Goal: Book appointment/travel/reservation

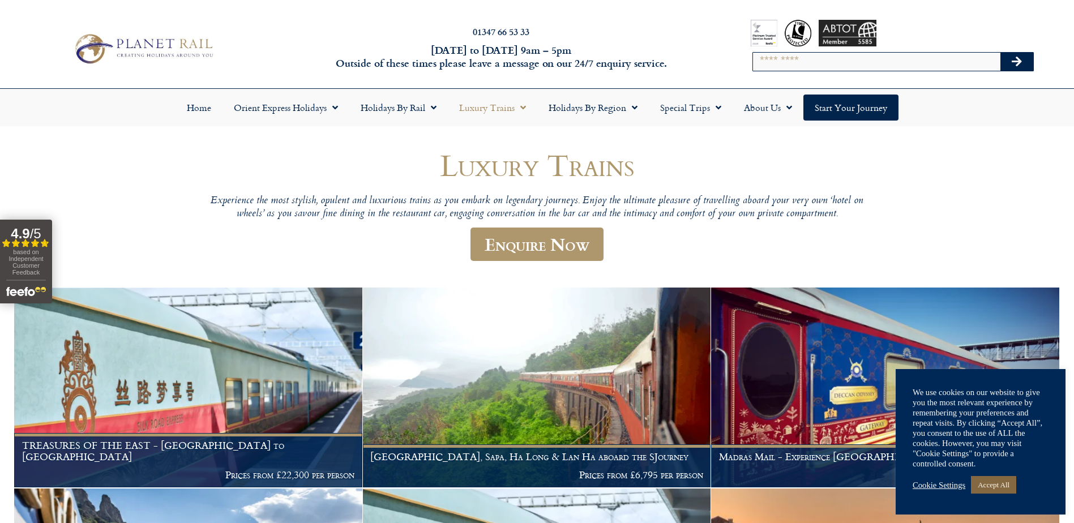
click at [1004, 486] on link "Accept All" at bounding box center [993, 485] width 45 height 18
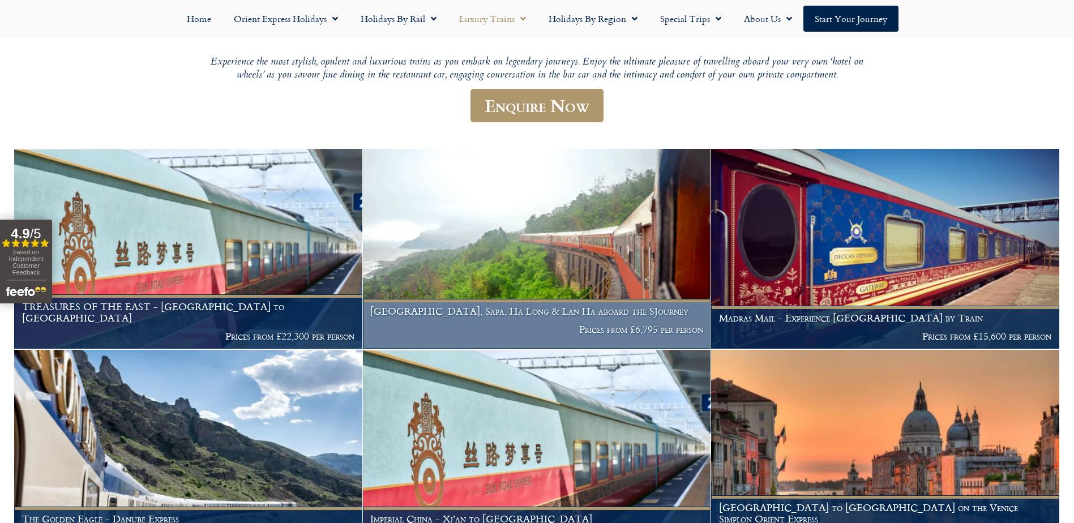
scroll to position [113, 0]
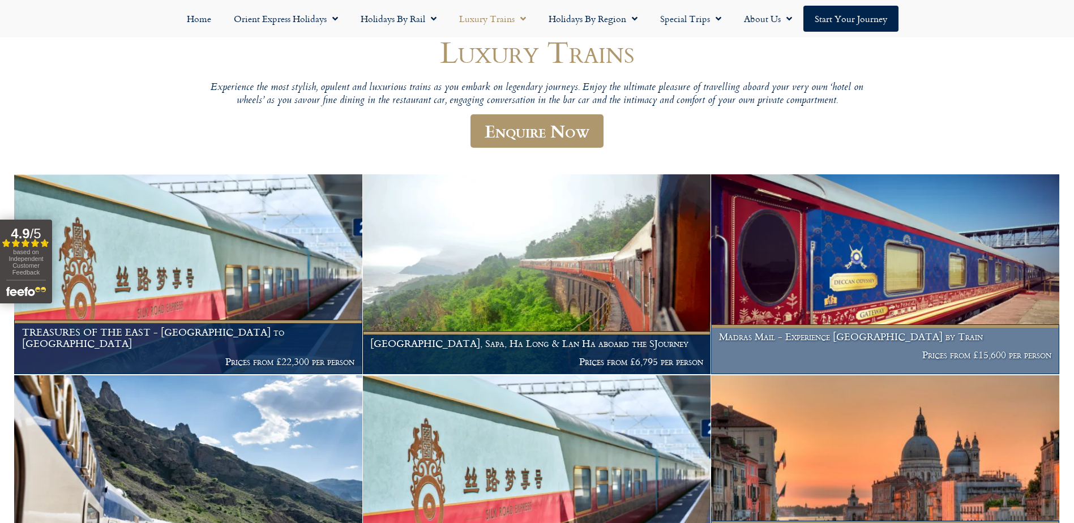
click at [919, 298] on img at bounding box center [885, 274] width 348 height 200
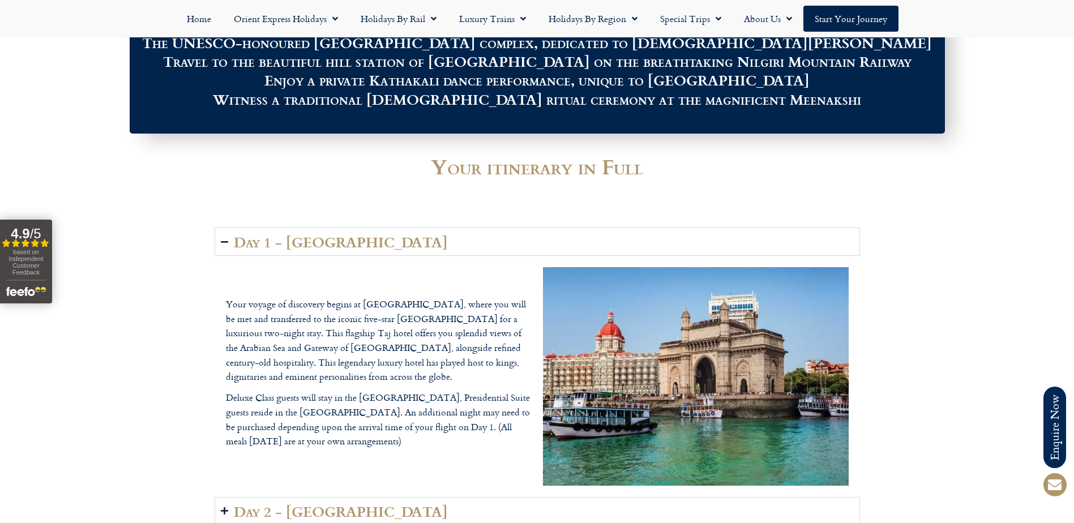
scroll to position [1359, 0]
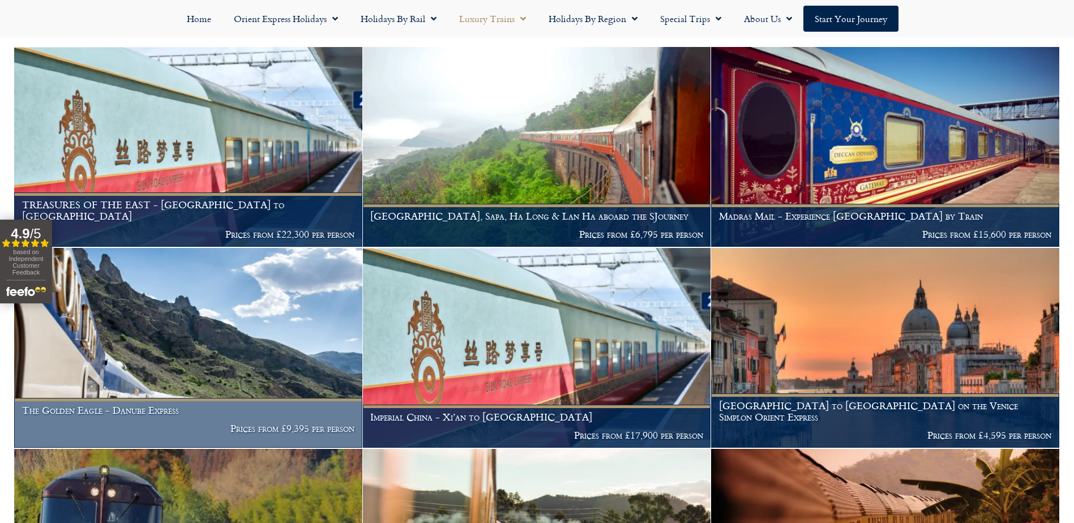
scroll to position [196, 0]
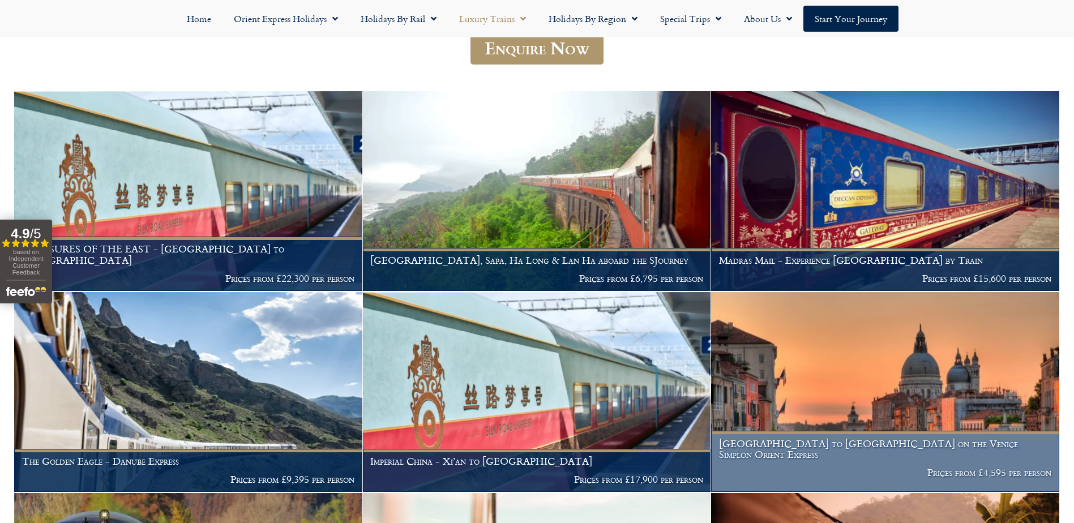
click at [845, 418] on img at bounding box center [885, 392] width 348 height 200
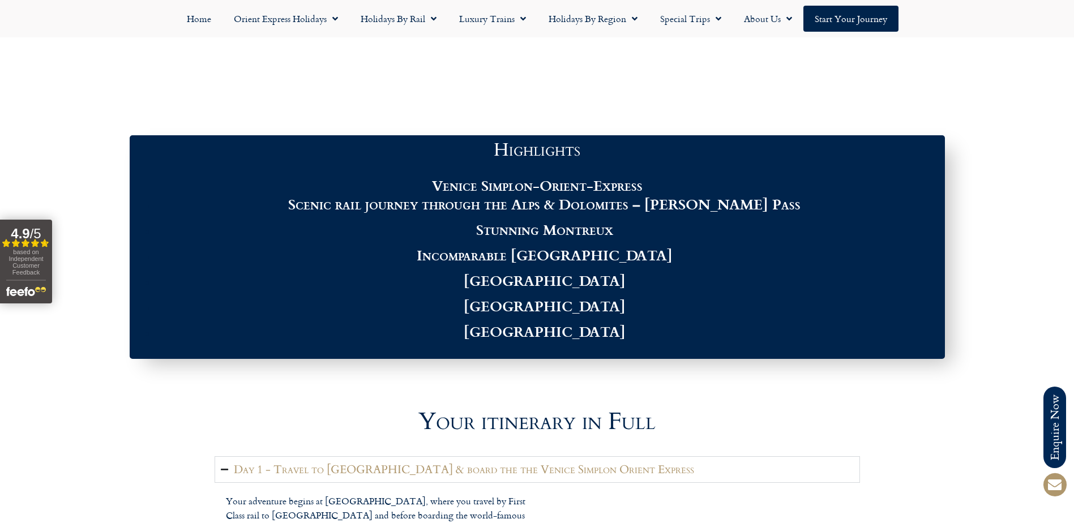
scroll to position [1302, 0]
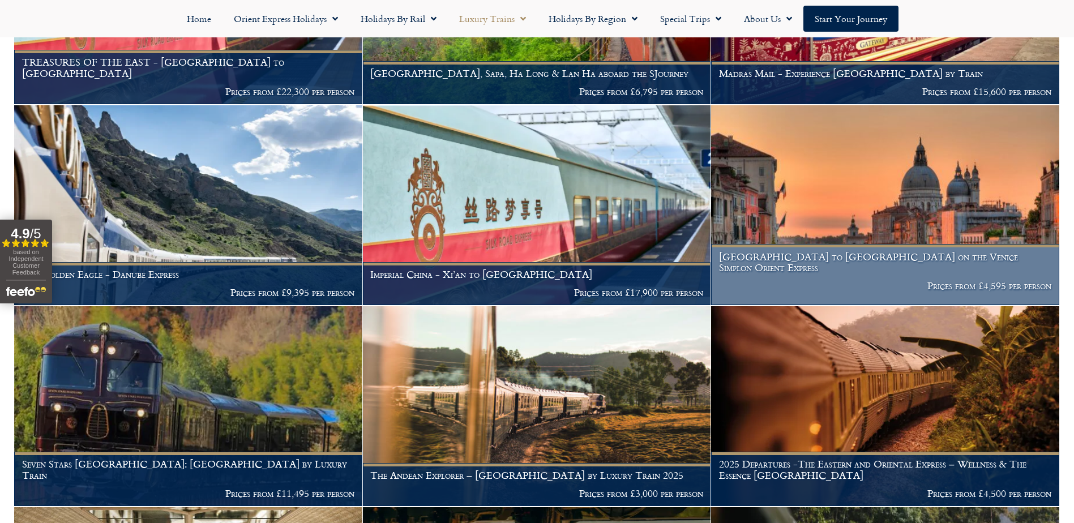
scroll to position [392, 0]
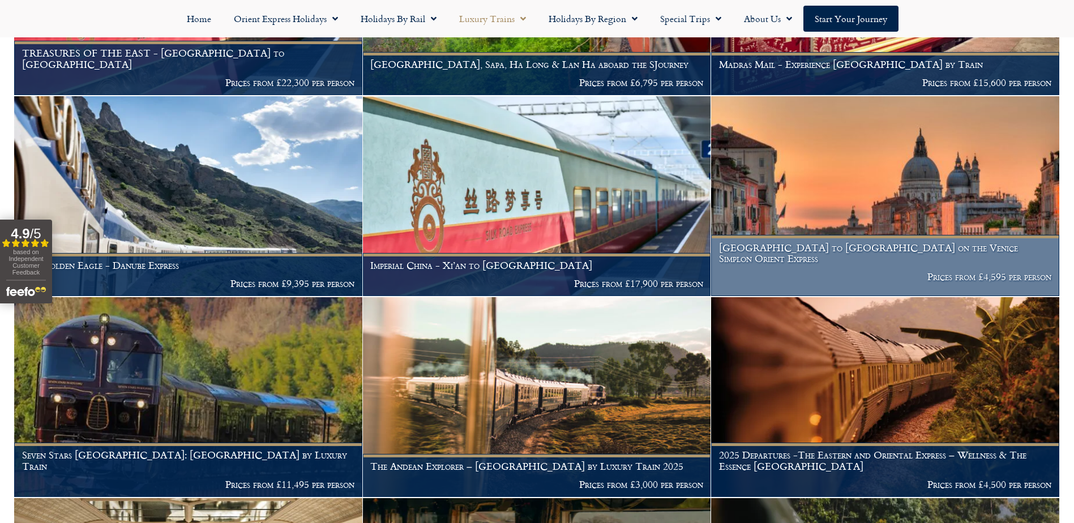
click at [794, 241] on img at bounding box center [885, 196] width 348 height 200
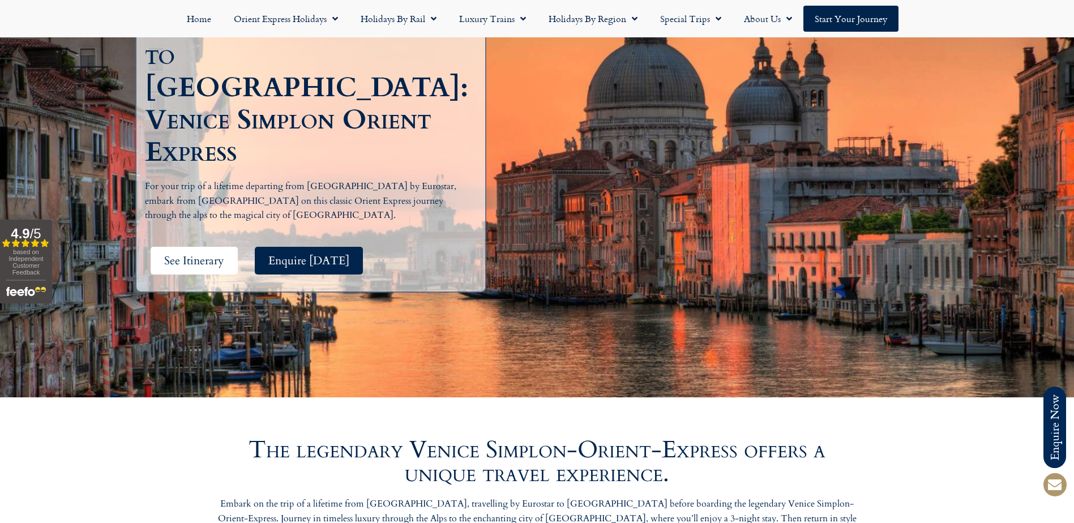
click at [175, 247] on link "See Itinerary" at bounding box center [194, 261] width 87 height 28
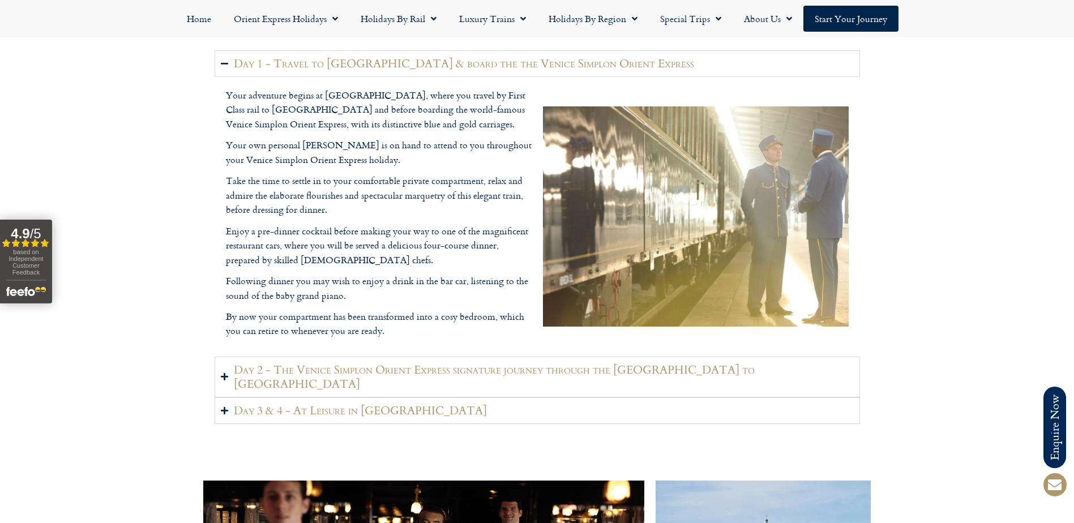
scroll to position [1464, 0]
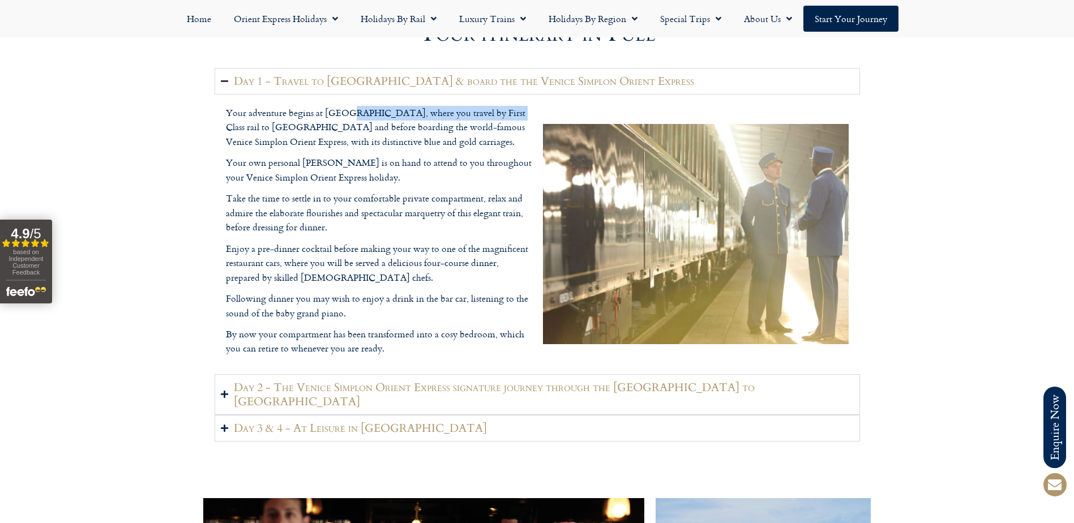
drag, startPoint x: 348, startPoint y: 110, endPoint x: 493, endPoint y: 119, distance: 145.7
click at [494, 117] on p "Your adventure begins at London St. Pancras, where you travel by First Class ra…" at bounding box center [379, 128] width 306 height 44
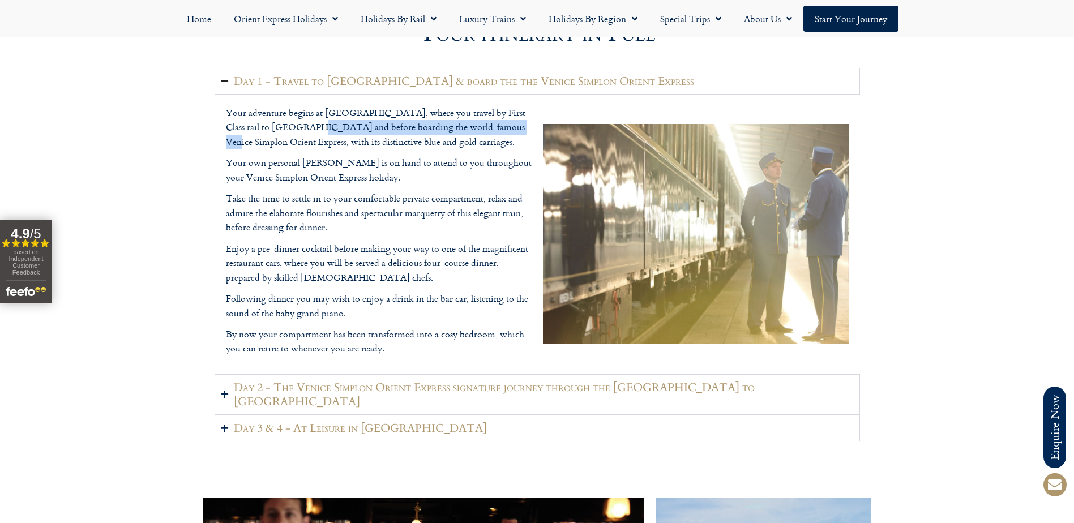
drag, startPoint x: 277, startPoint y: 131, endPoint x: 460, endPoint y: 126, distance: 182.3
click at [466, 125] on p "Your adventure begins at London St. Pancras, where you travel by First Class ra…" at bounding box center [379, 128] width 306 height 44
drag, startPoint x: 460, startPoint y: 126, endPoint x: 349, endPoint y: 131, distance: 110.5
click at [350, 131] on p "Your adventure begins at London St. Pancras, where you travel by First Class ra…" at bounding box center [379, 128] width 306 height 44
drag, startPoint x: 346, startPoint y: 127, endPoint x: 526, endPoint y: 142, distance: 180.7
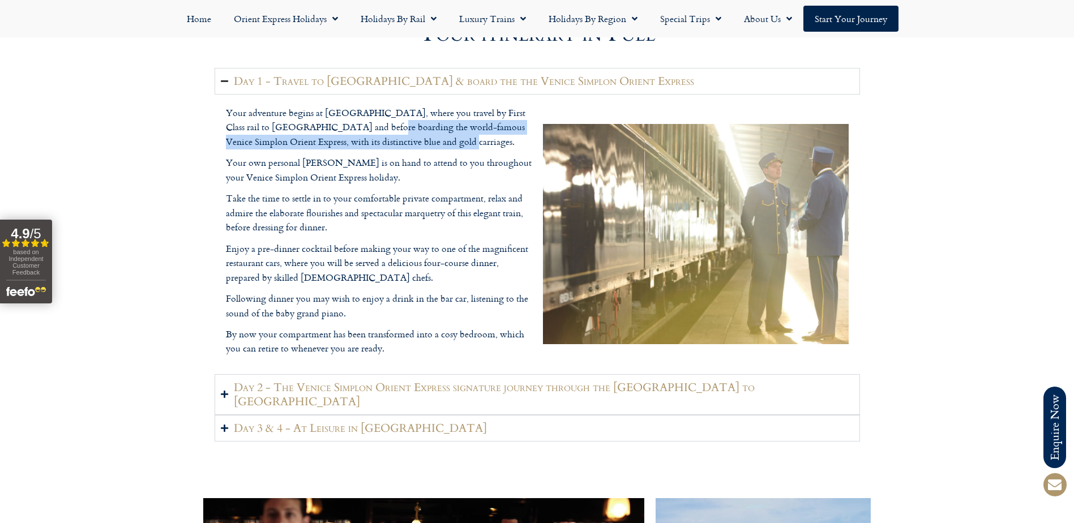
click at [527, 142] on p "Your adventure begins at London St. Pancras, where you travel by First Class ra…" at bounding box center [379, 128] width 306 height 44
drag, startPoint x: 526, startPoint y: 142, endPoint x: 394, endPoint y: 152, distance: 132.2
click at [397, 149] on p "Your adventure begins at London St. Pancras, where you travel by First Class ra…" at bounding box center [379, 128] width 306 height 44
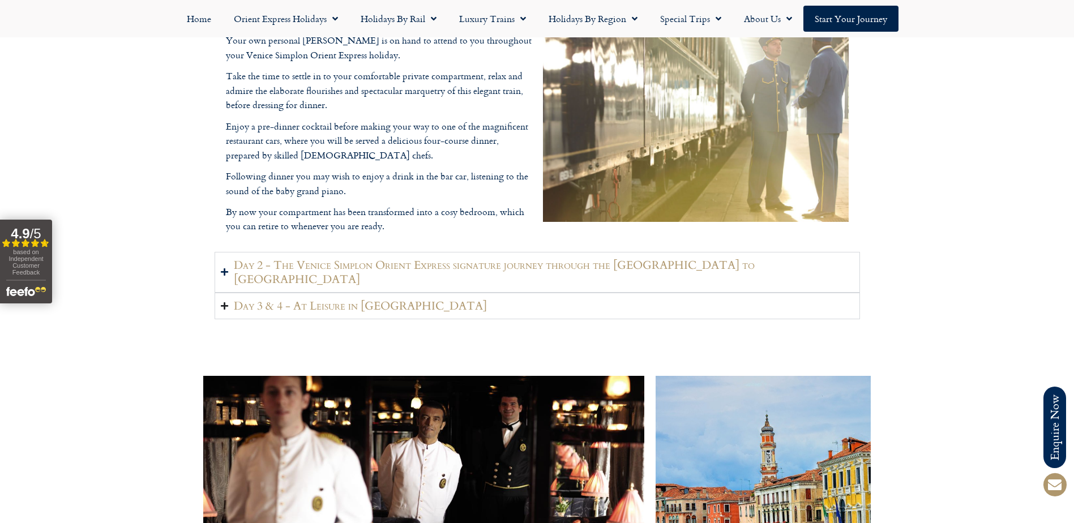
scroll to position [1634, 0]
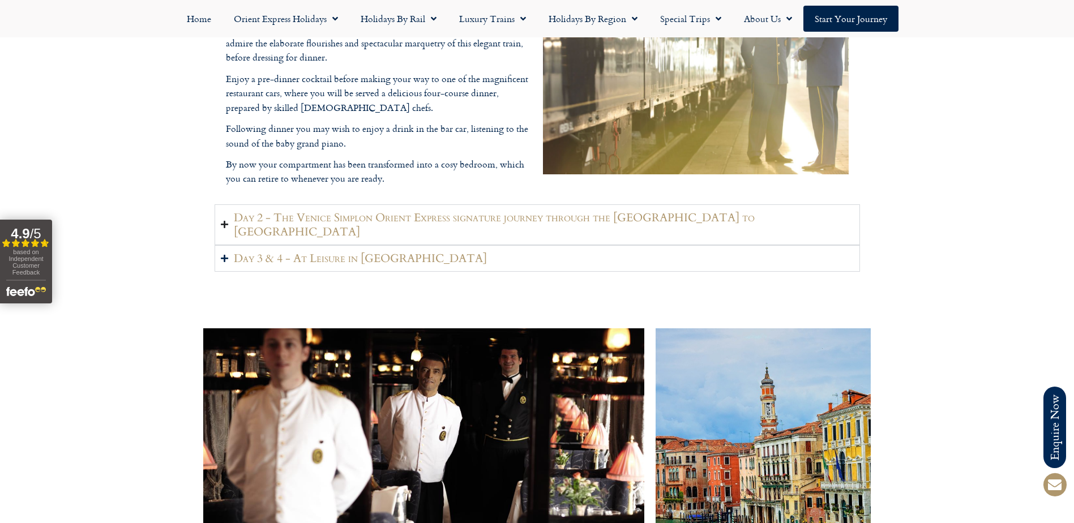
click at [317, 212] on h2 "Day 2 - The Venice Simplon Orient Express signature journey through the Swiss A…" at bounding box center [544, 225] width 620 height 28
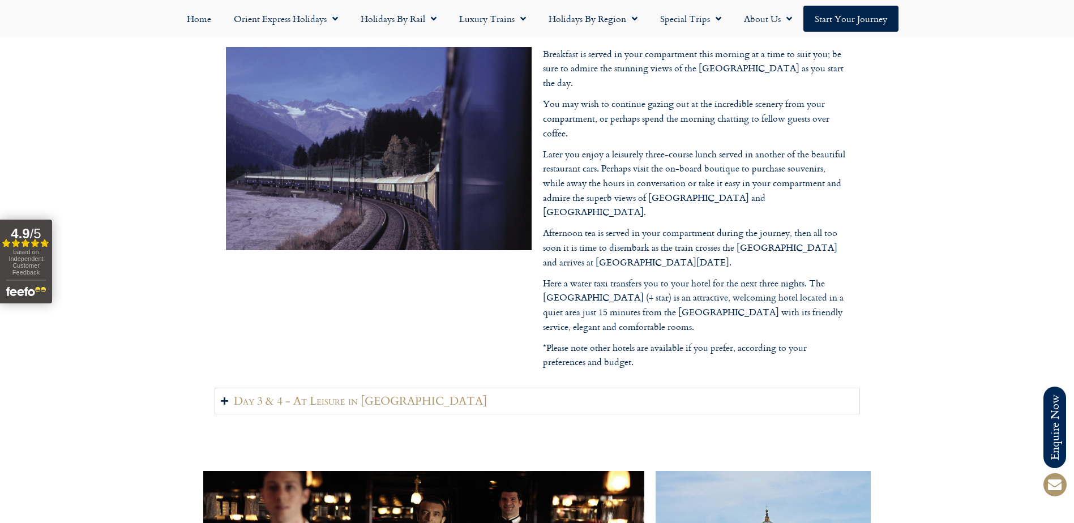
scroll to position [1464, 0]
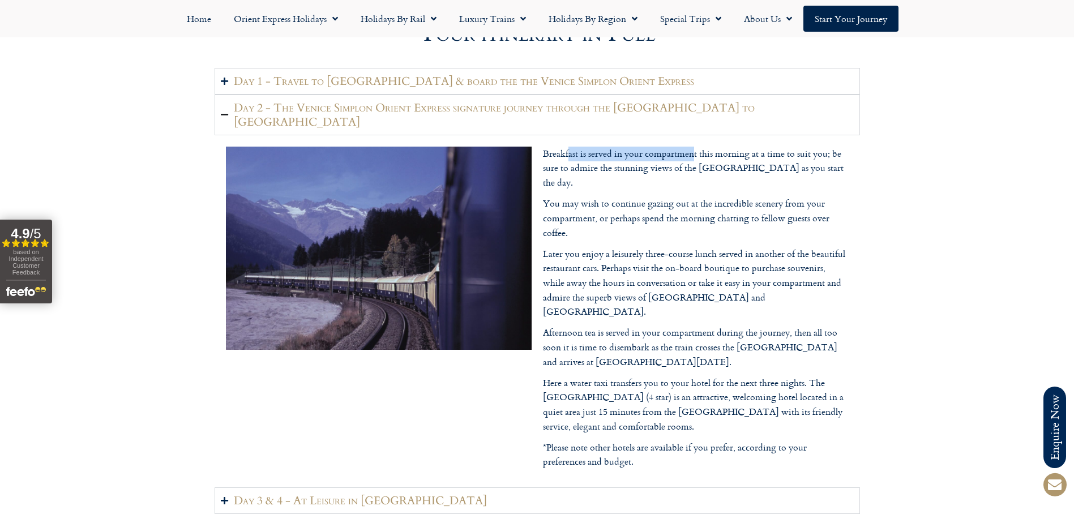
drag, startPoint x: 588, startPoint y: 136, endPoint x: 695, endPoint y: 137, distance: 107.0
click at [695, 147] on p "Breakfast is served in your compartment this morning at a time to suit you; be …" at bounding box center [696, 169] width 306 height 44
drag, startPoint x: 624, startPoint y: 339, endPoint x: 636, endPoint y: 336, distance: 12.2
click at [636, 376] on p "Here a water taxi transfers you to your hotel for the next three nights. The Ho…" at bounding box center [696, 405] width 306 height 58
drag, startPoint x: 636, startPoint y: 336, endPoint x: 751, endPoint y: 332, distance: 114.4
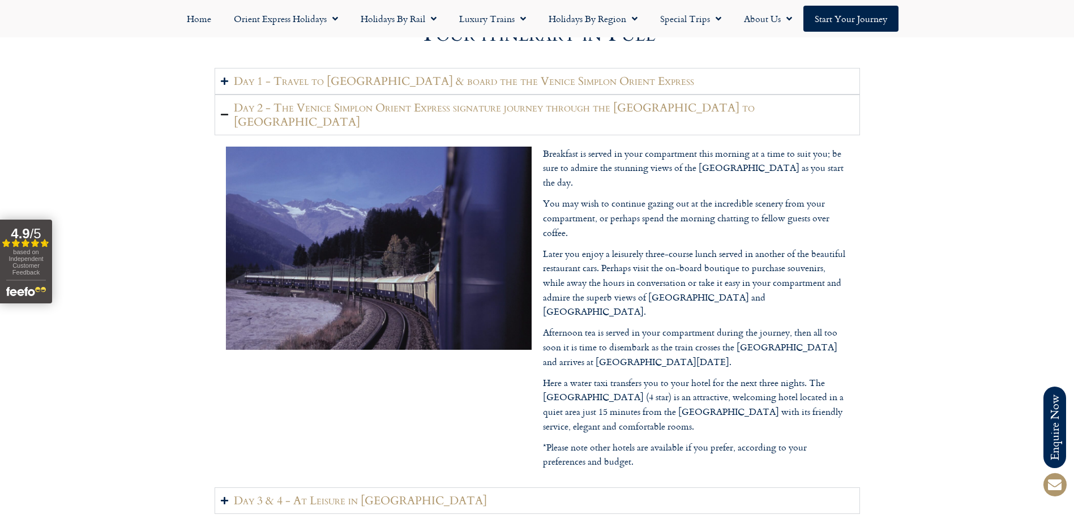
click at [751, 332] on div "Breakfast is served in your compartment this morning at a time to suit you; be …" at bounding box center [696, 311] width 306 height 329
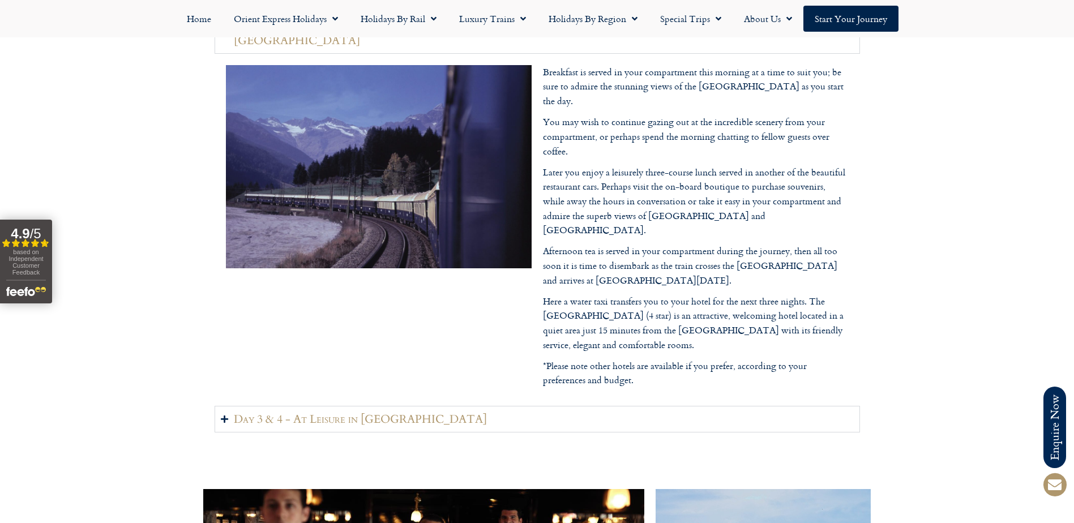
scroll to position [1634, 0]
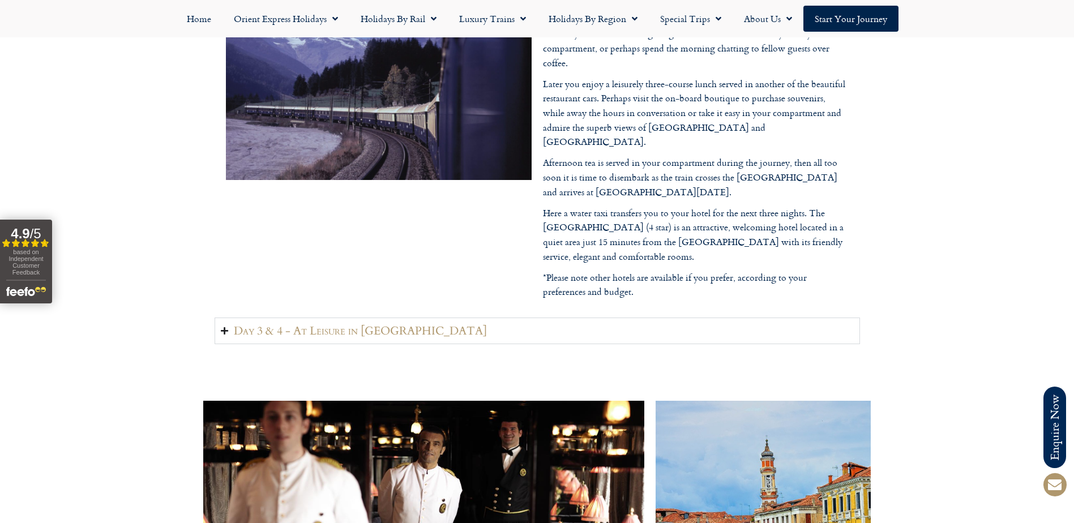
click at [335, 318] on summary "Day 3 & 4 - At Leisure in Venice" at bounding box center [537, 331] width 645 height 27
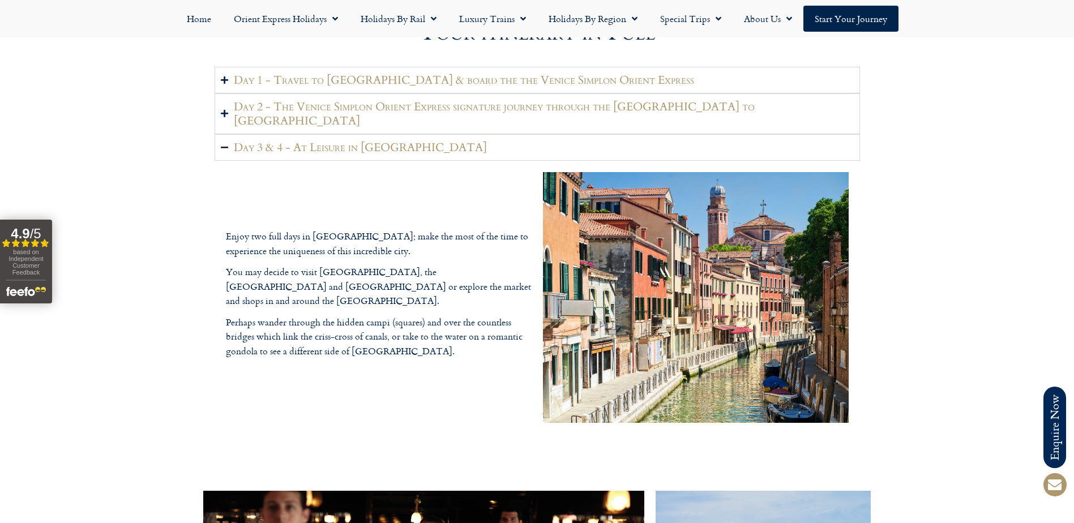
scroll to position [1464, 0]
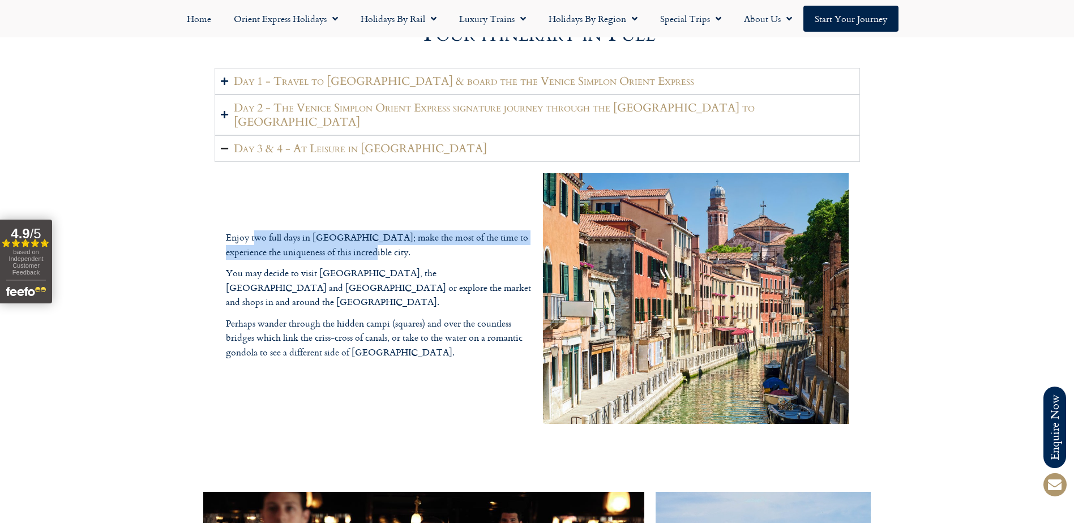
drag, startPoint x: 256, startPoint y: 228, endPoint x: 388, endPoint y: 245, distance: 133.0
click at [388, 245] on p "Enjoy two full days in Venice; make the most of the time to experience the uniq…" at bounding box center [379, 244] width 306 height 29
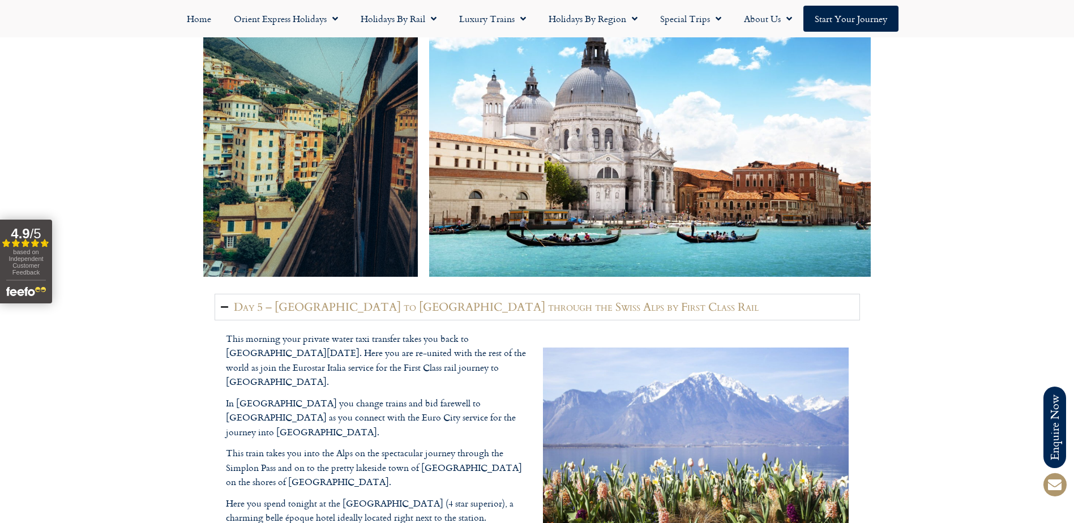
scroll to position [2370, 0]
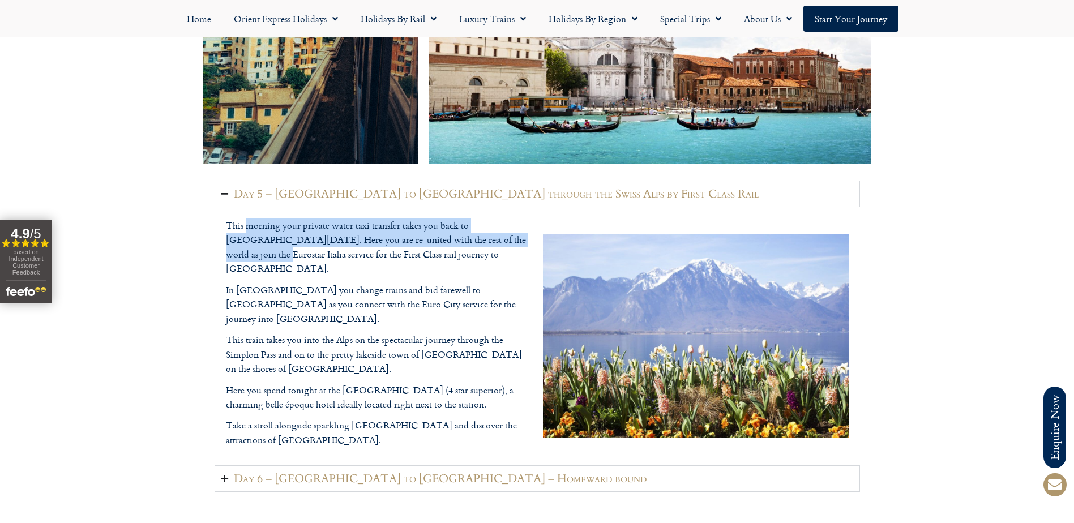
drag, startPoint x: 247, startPoint y: 211, endPoint x: 499, endPoint y: 233, distance: 252.9
click at [499, 233] on p "This morning your private water taxi transfer takes you back to Venice Santa Lu…" at bounding box center [379, 248] width 306 height 58
click at [337, 231] on p "This morning your private water taxi transfer takes you back to Venice Santa Lu…" at bounding box center [379, 248] width 306 height 58
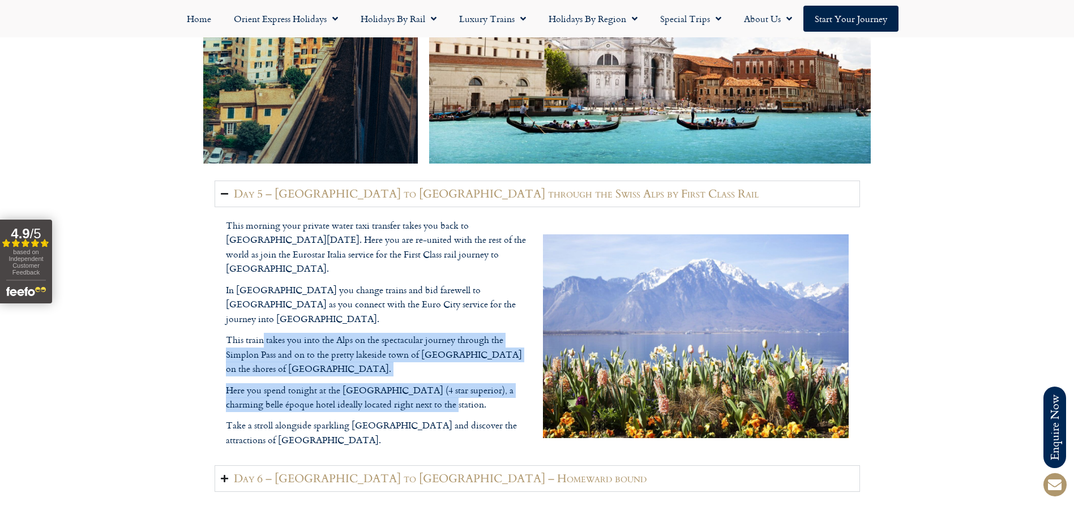
drag, startPoint x: 262, startPoint y: 294, endPoint x: 425, endPoint y: 372, distance: 180.5
click at [425, 372] on div "This morning your private water taxi transfer takes you back to Venice Santa Lu…" at bounding box center [379, 333] width 306 height 229
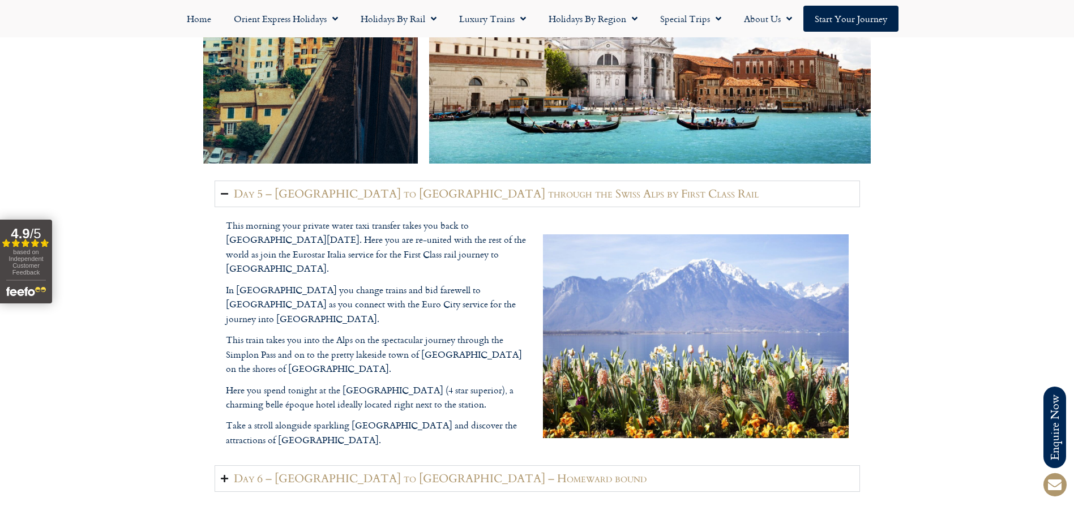
drag, startPoint x: 425, startPoint y: 372, endPoint x: 366, endPoint y: 439, distance: 89.5
click at [366, 472] on h2 "Day 6 – Montreux to London – Homeward bound" at bounding box center [440, 479] width 413 height 14
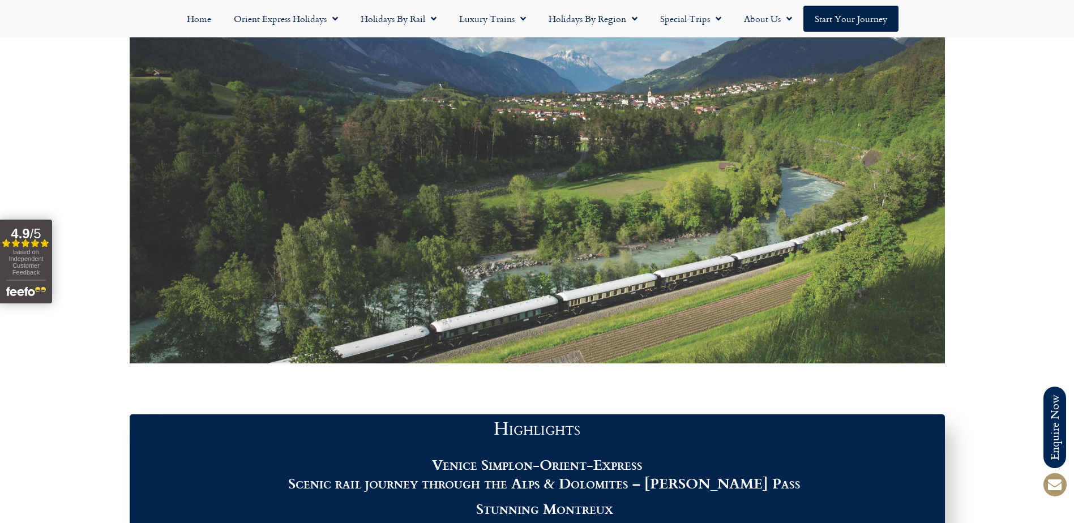
scroll to position [615, 0]
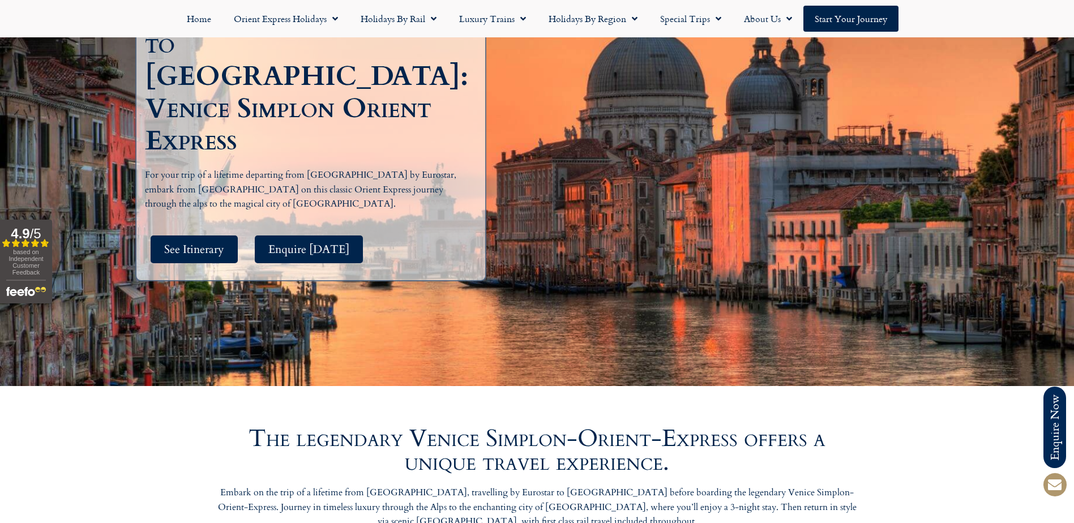
scroll to position [226, 0]
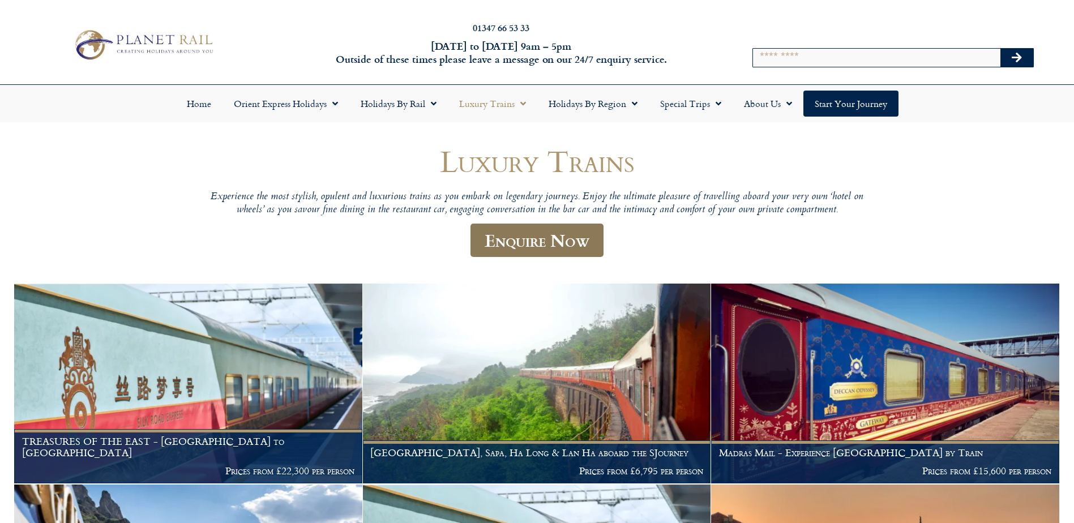
scroll to position [2, 0]
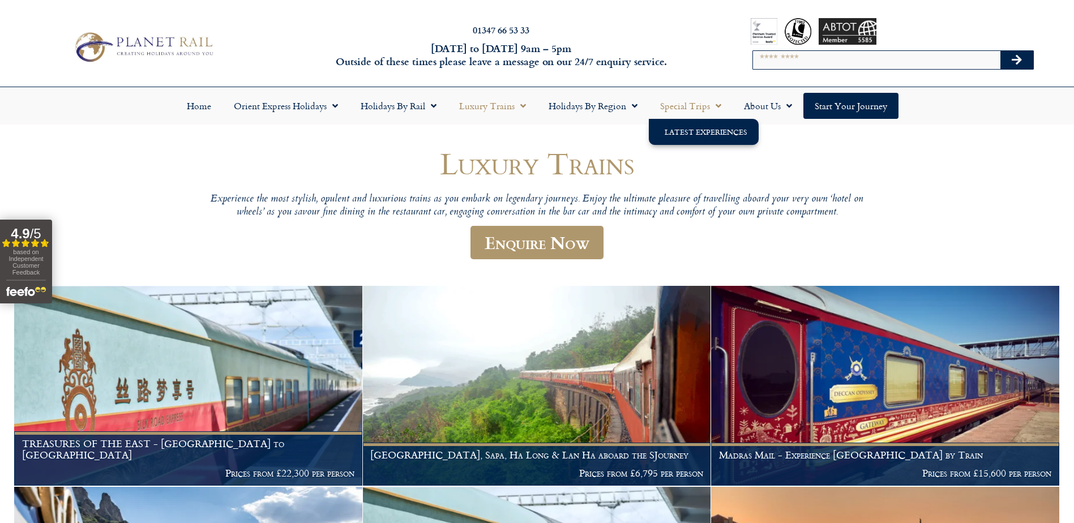
click at [693, 136] on link "Latest Experiences" at bounding box center [704, 132] width 110 height 26
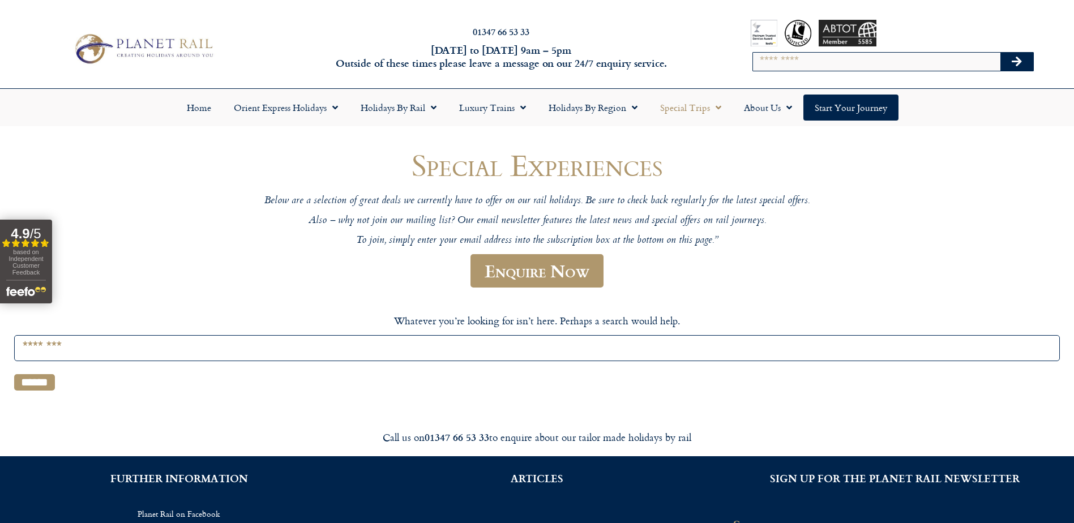
click at [211, 151] on h1 "Special Experiences" at bounding box center [537, 164] width 679 height 33
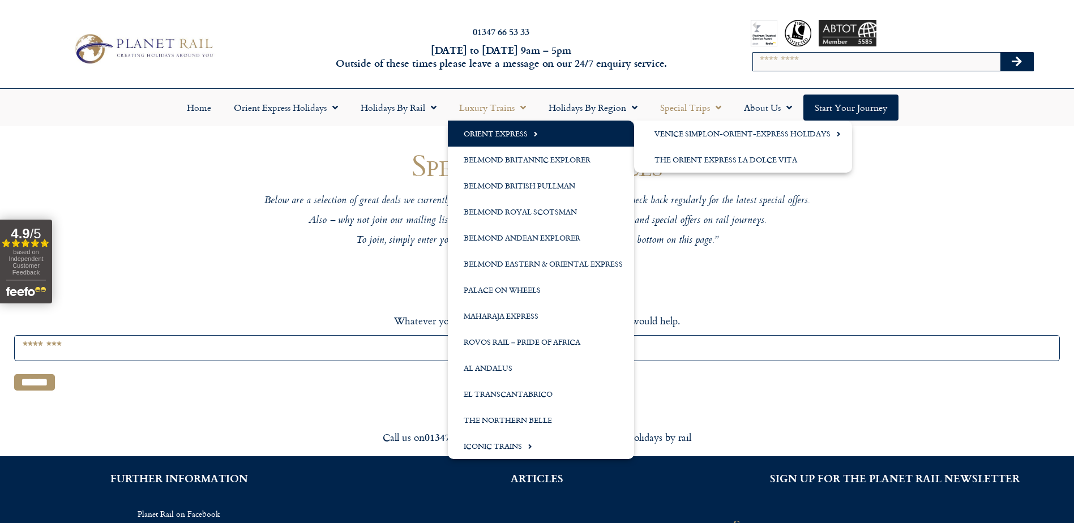
click at [529, 138] on span "Menu" at bounding box center [533, 134] width 10 height 19
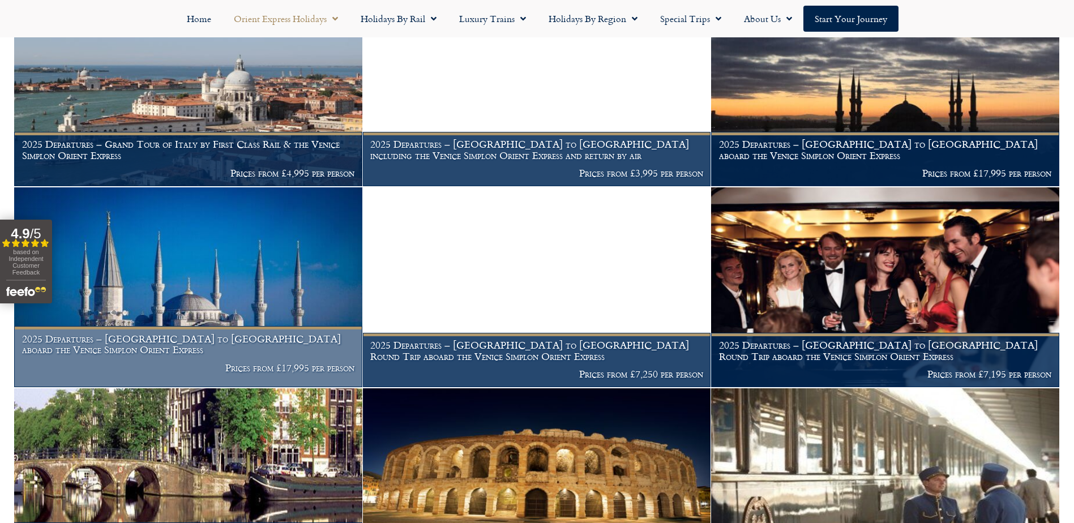
scroll to position [1245, 0]
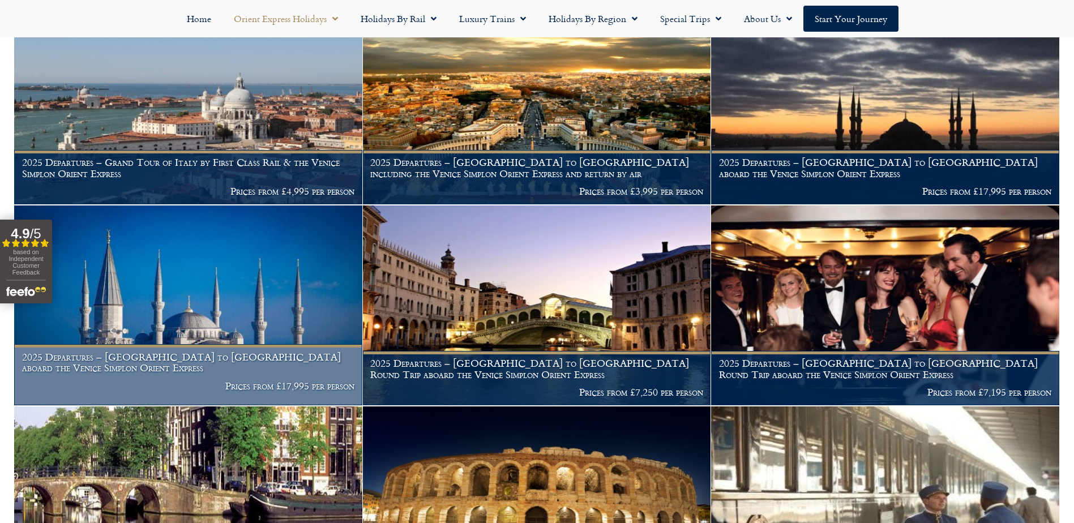
click at [257, 269] on img at bounding box center [188, 305] width 348 height 200
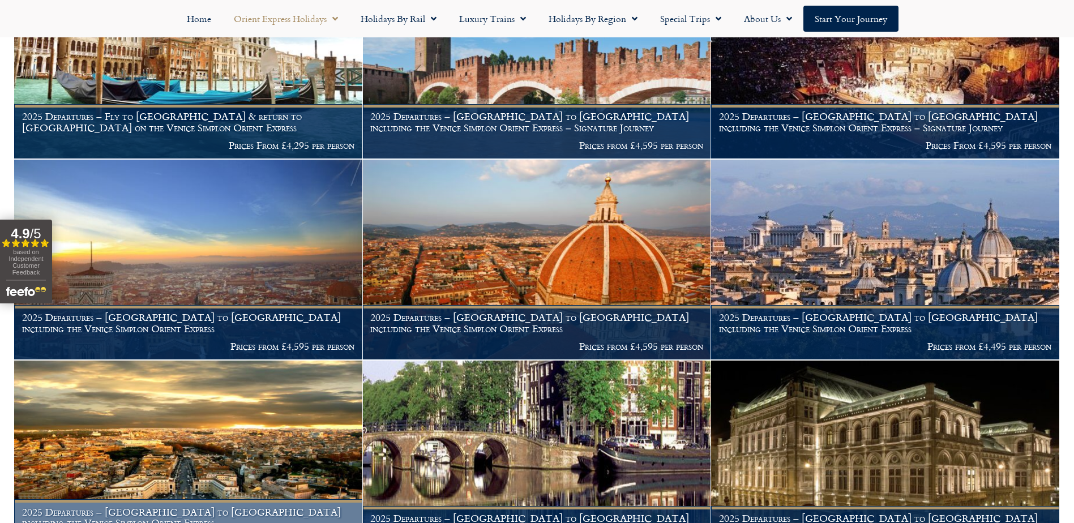
scroll to position [401, 0]
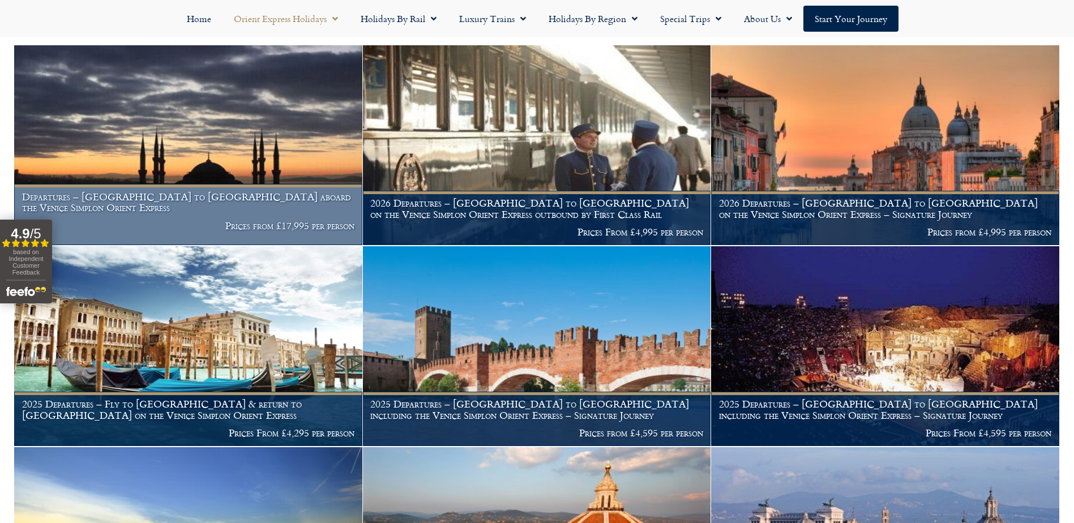
click at [205, 203] on figcaption "Departures – [GEOGRAPHIC_DATA] to [GEOGRAPHIC_DATA] aboard the Venice Simplon O…" at bounding box center [188, 214] width 348 height 61
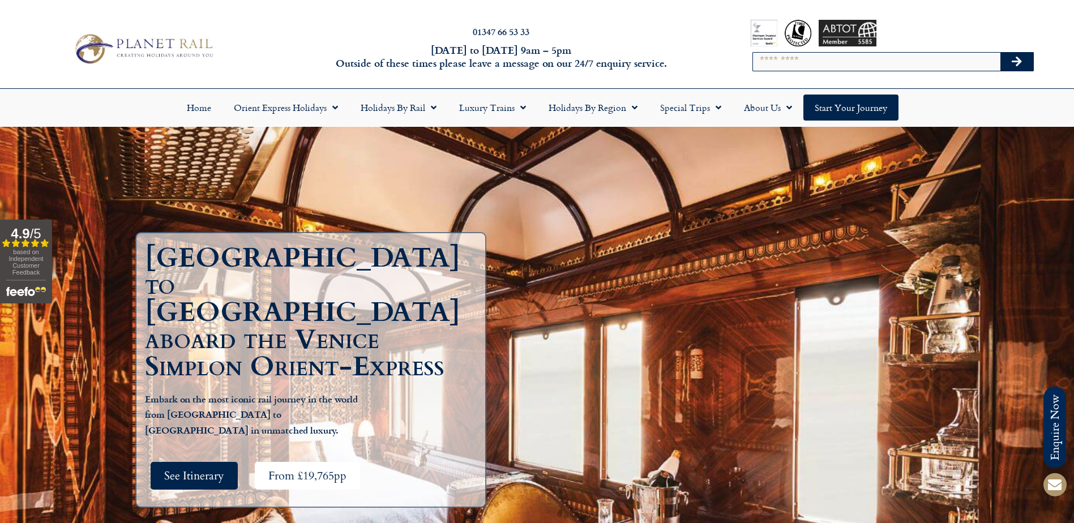
click at [302, 469] on span "From £19,765pp" at bounding box center [307, 476] width 78 height 14
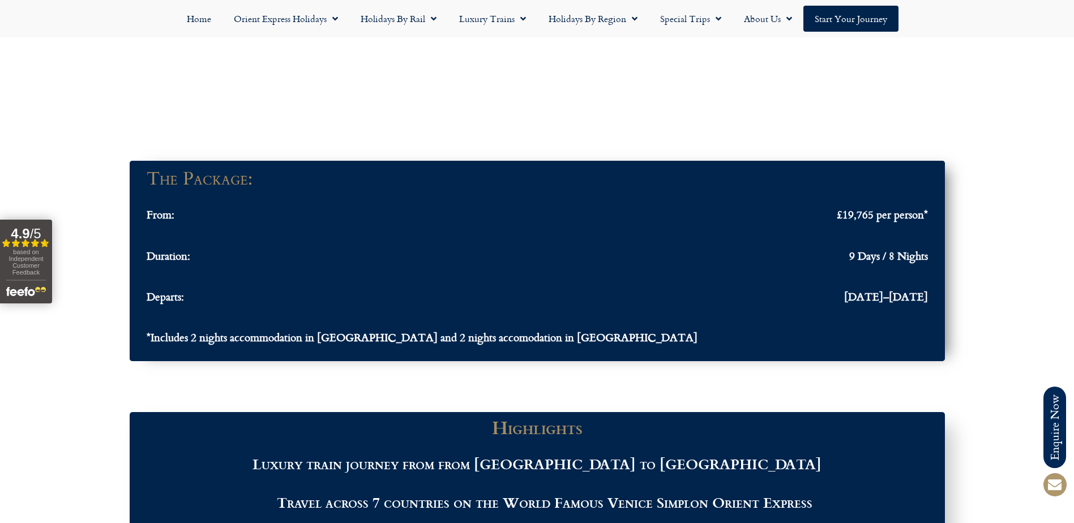
scroll to position [929, 0]
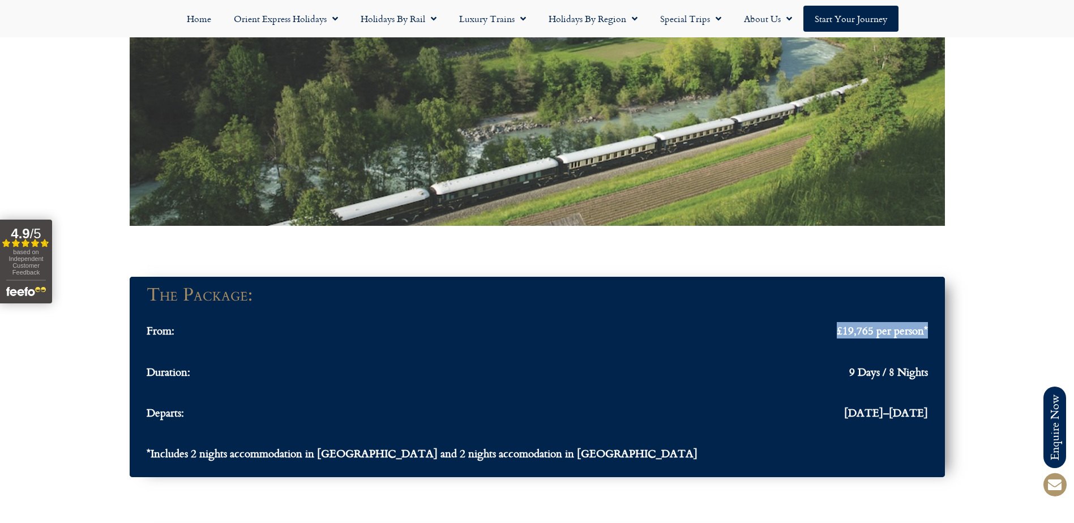
drag, startPoint x: 931, startPoint y: 330, endPoint x: 830, endPoint y: 329, distance: 100.2
click at [830, 329] on div "The Package: From: £19,765 per person* Duration: 9 Days / 8 Nights Departs: Apr…" at bounding box center [537, 376] width 804 height 189
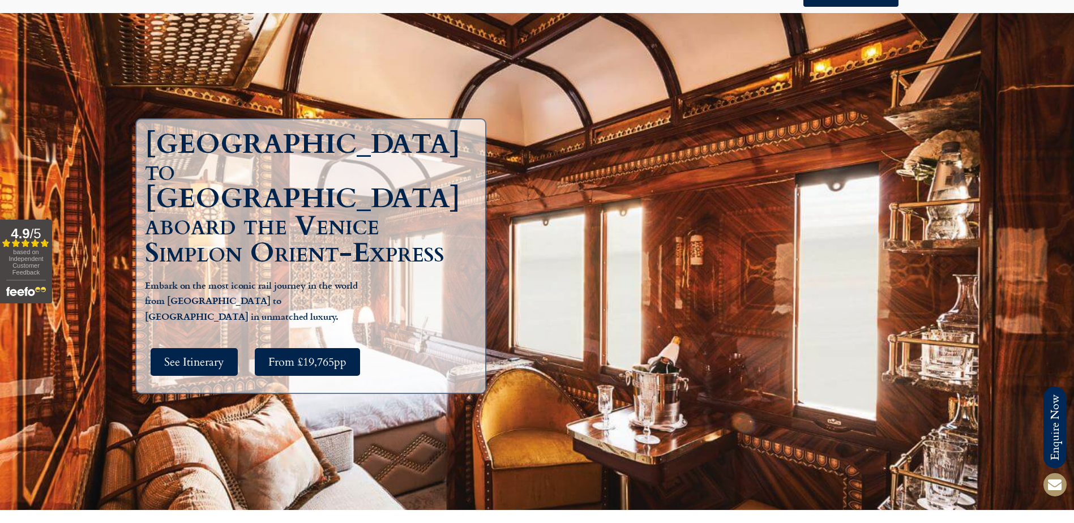
scroll to position [0, 0]
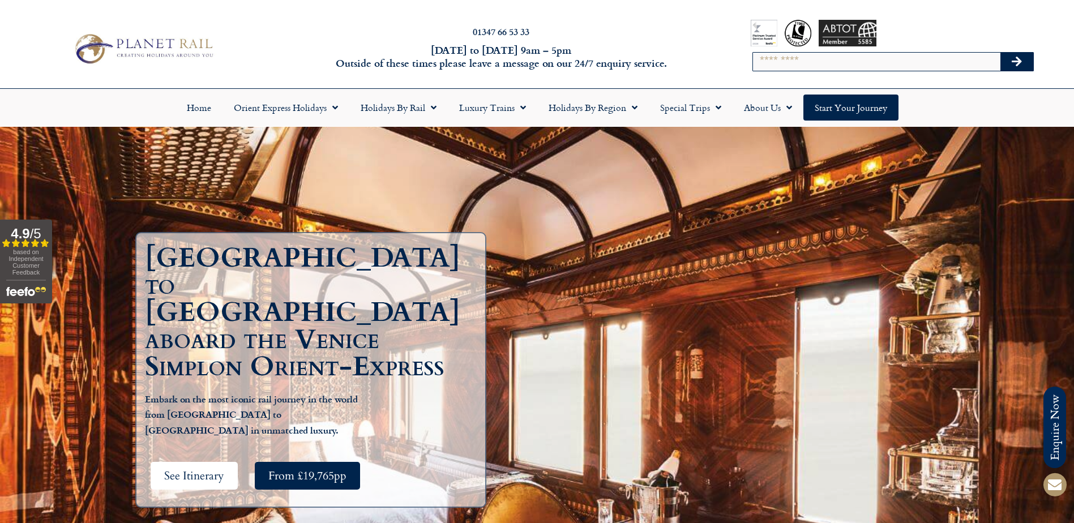
click at [209, 469] on span "See Itinerary" at bounding box center [194, 476] width 60 height 14
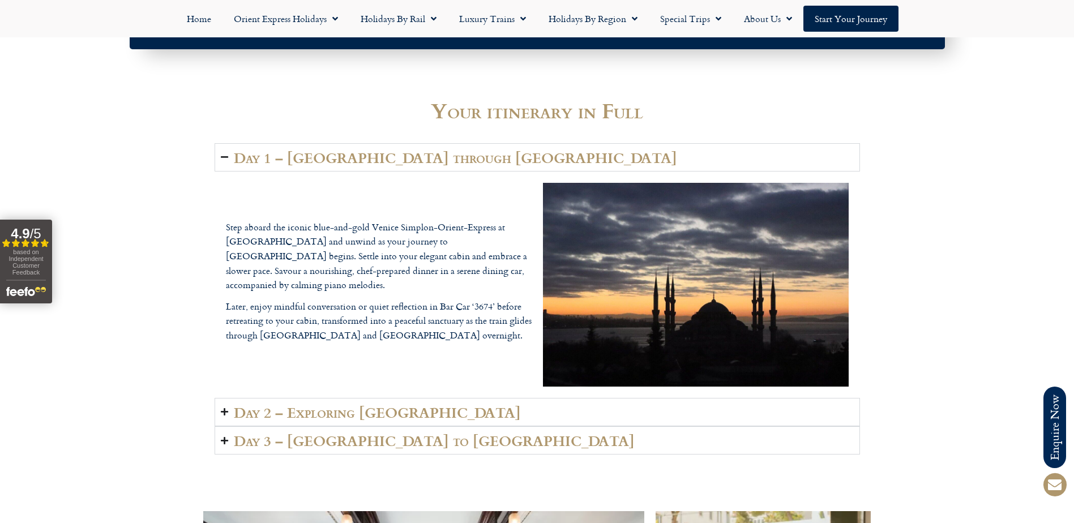
scroll to position [1578, 0]
